Goal: Task Accomplishment & Management: Manage account settings

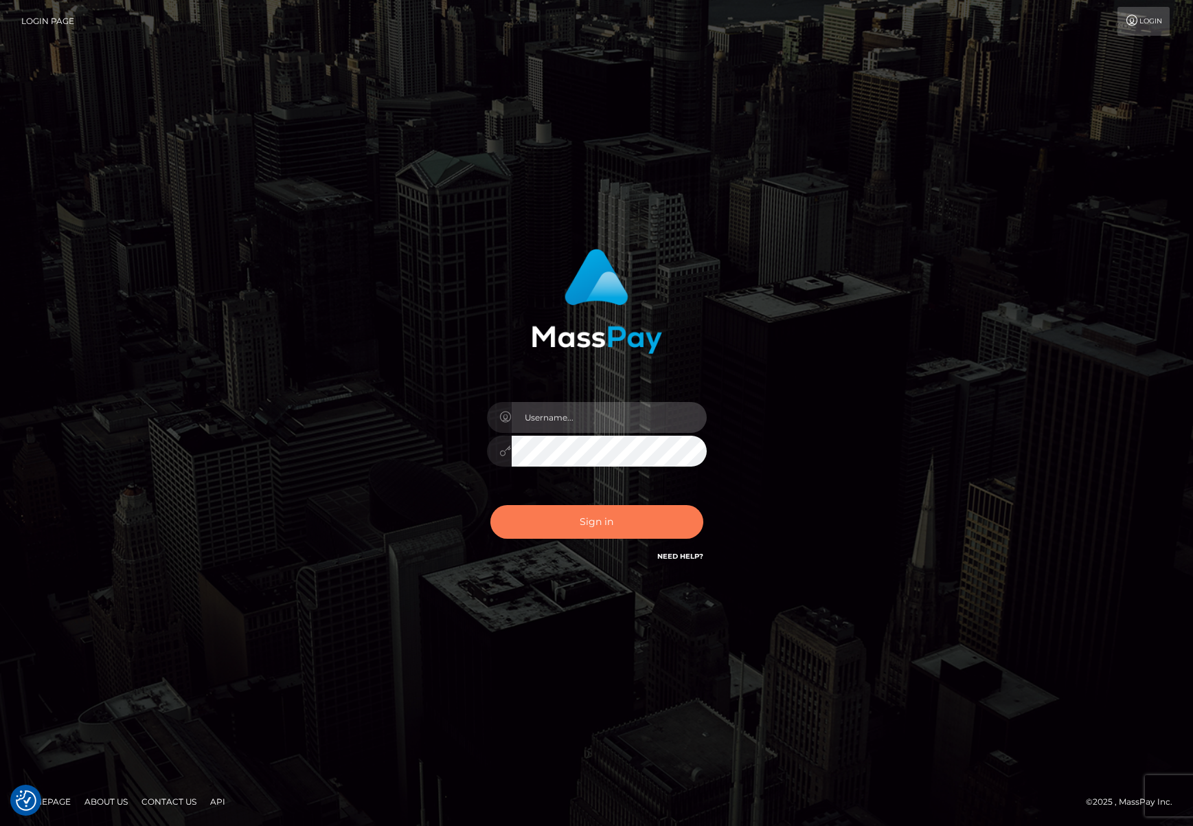
type input "Josue perales"
click at [579, 525] on button "Sign in" at bounding box center [596, 522] width 213 height 34
type input "Josue perales"
click at [593, 514] on button "Sign in" at bounding box center [596, 522] width 213 height 34
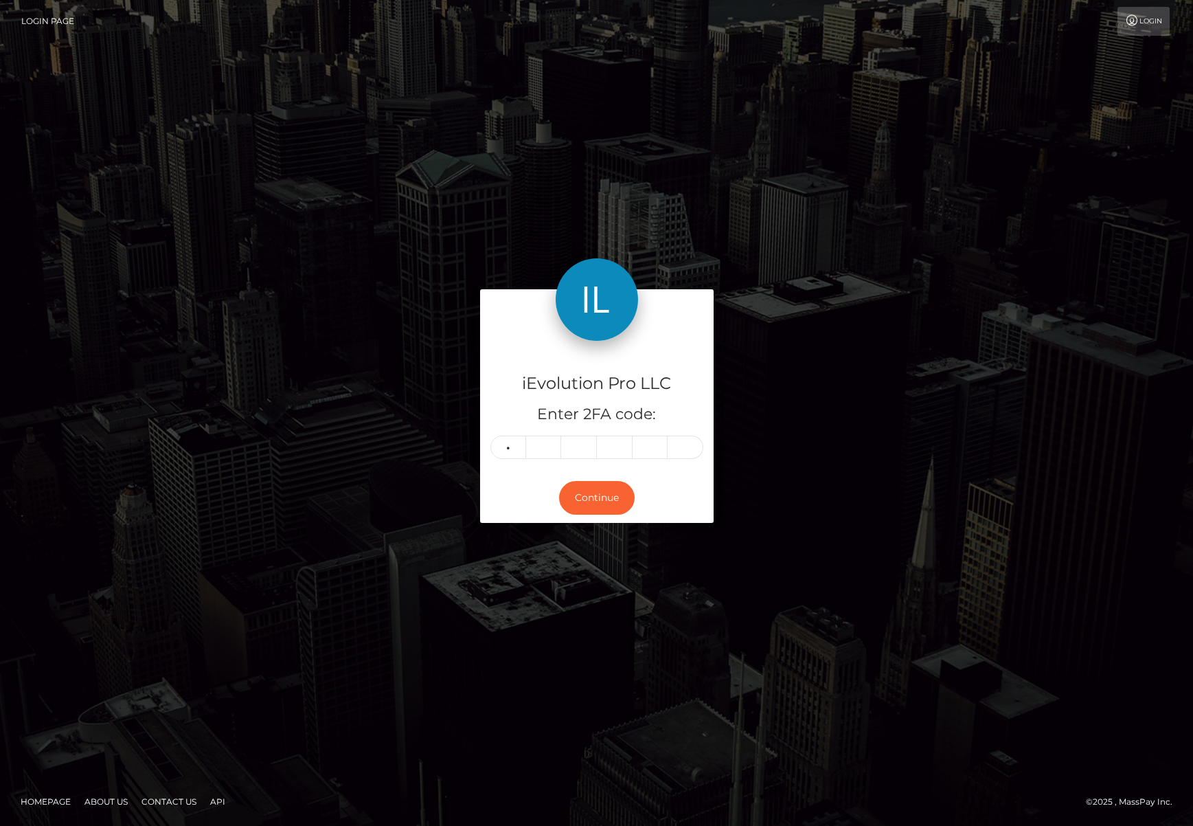
type input "0"
type input "7"
type input "0"
type input "5"
type input "1"
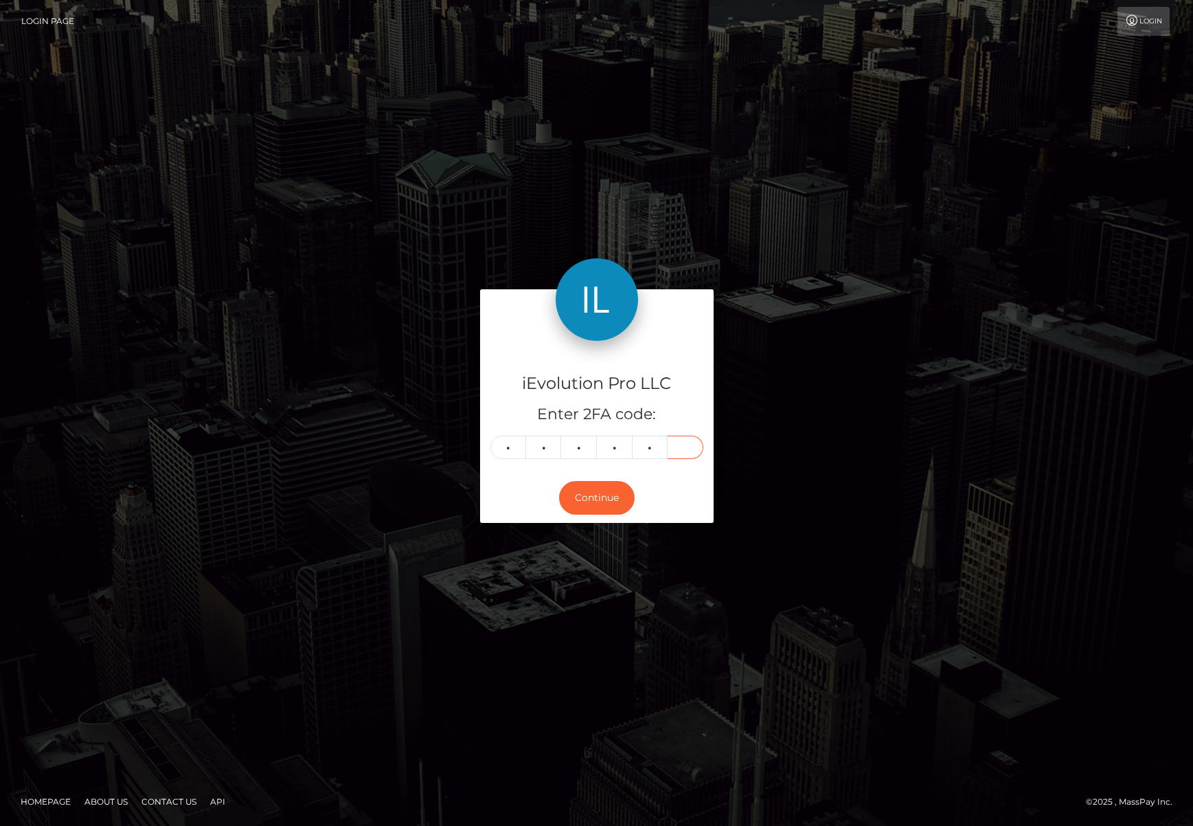
type input "6"
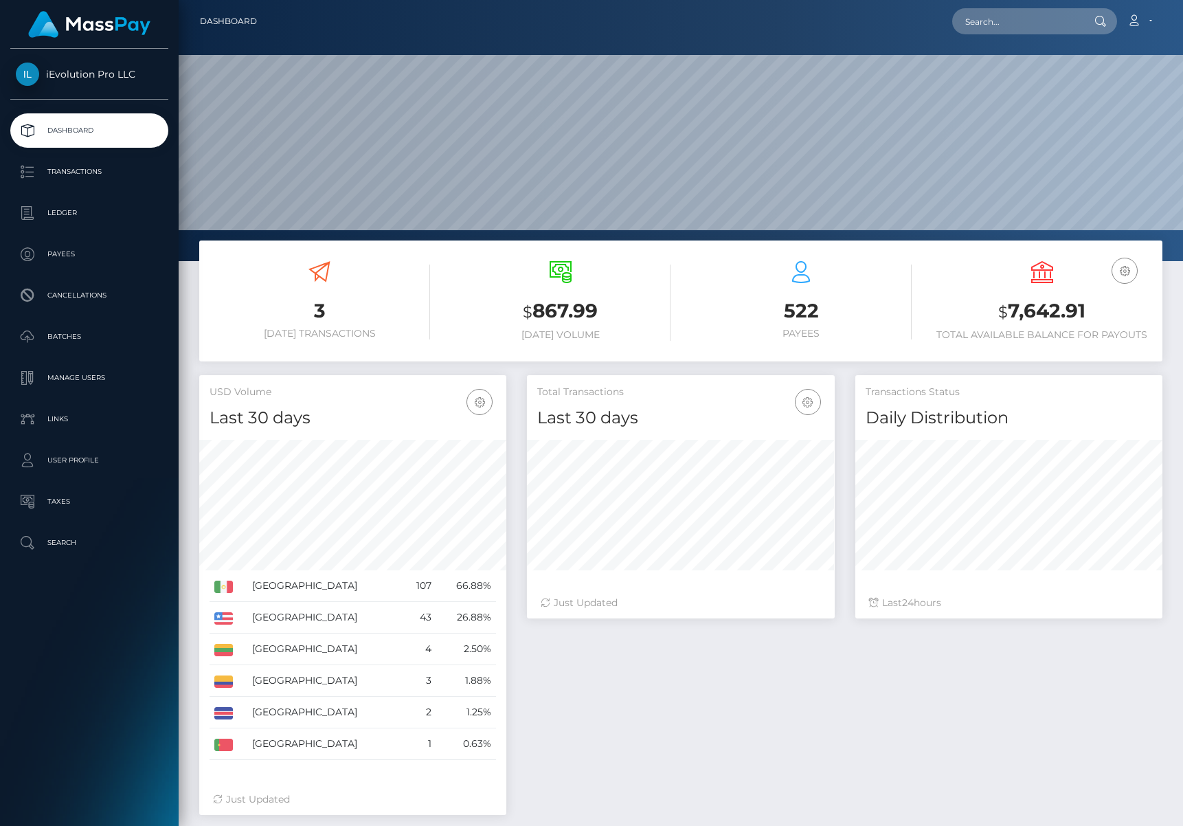
scroll to position [244, 308]
